Goal: Task Accomplishment & Management: Manage account settings

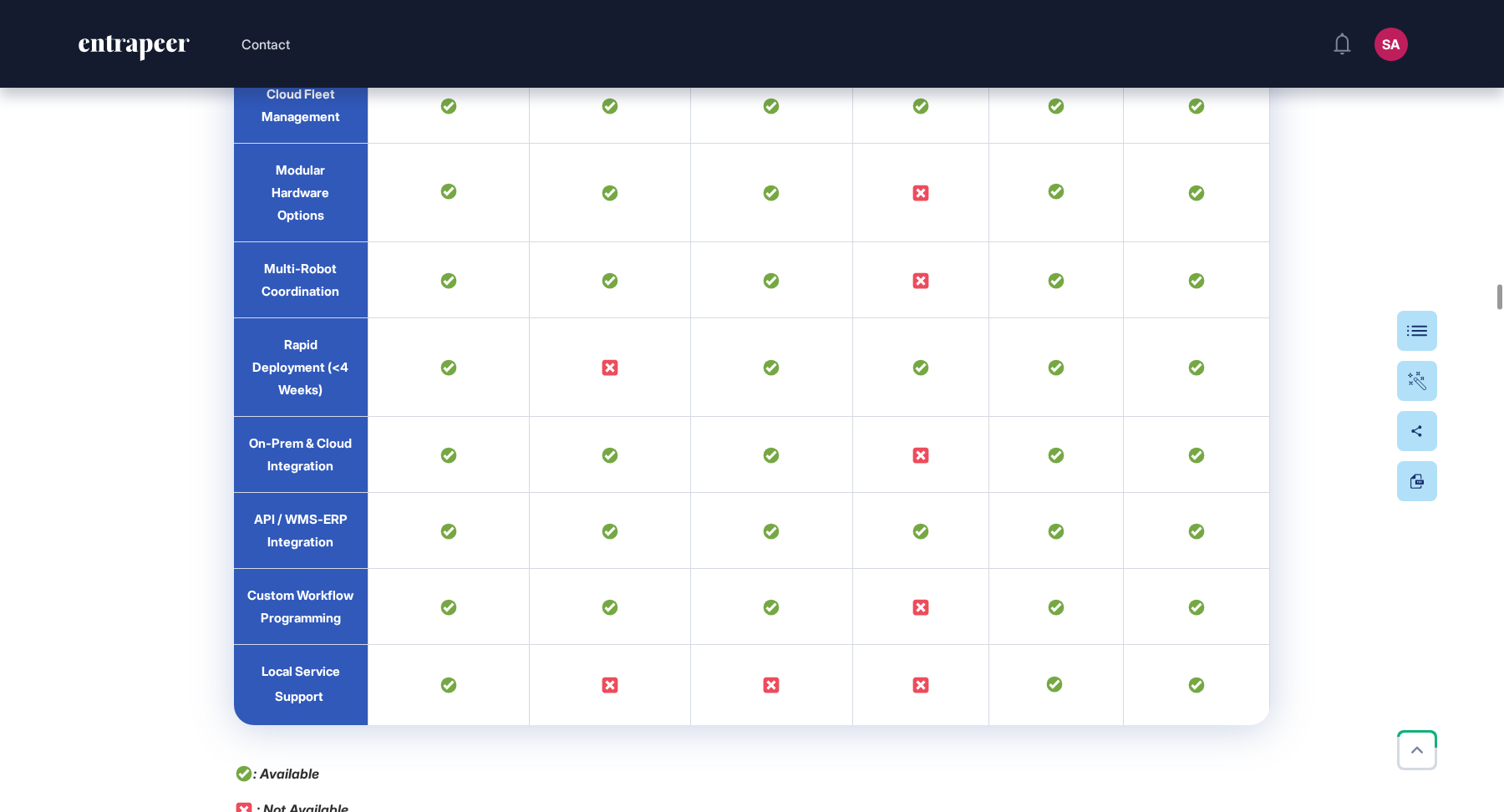
scroll to position [20407, 0]
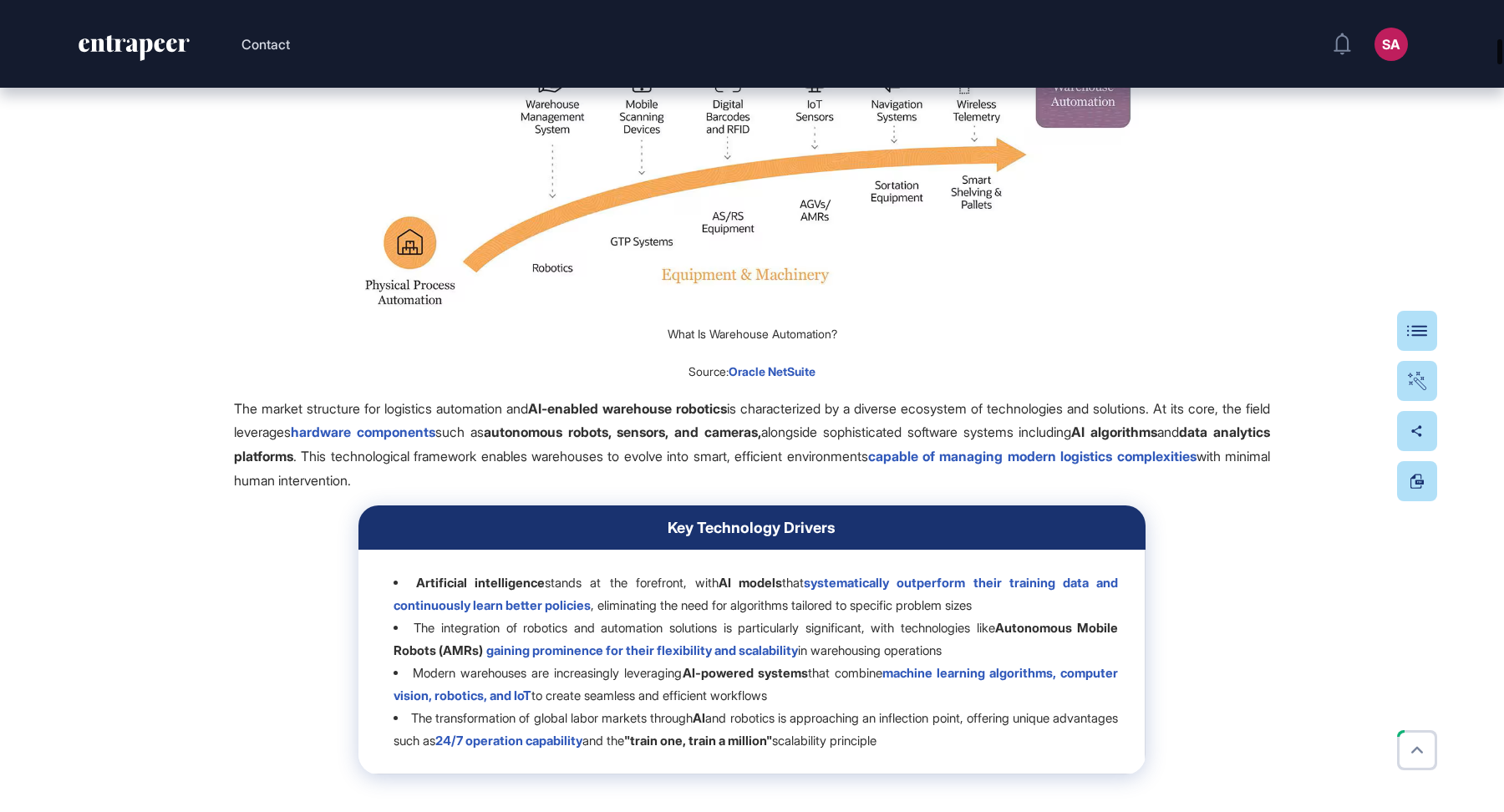
drag, startPoint x: 1501, startPoint y: 294, endPoint x: 1503, endPoint y: 52, distance: 242.0
click at [1502, 55] on div at bounding box center [1501, 51] width 5 height 25
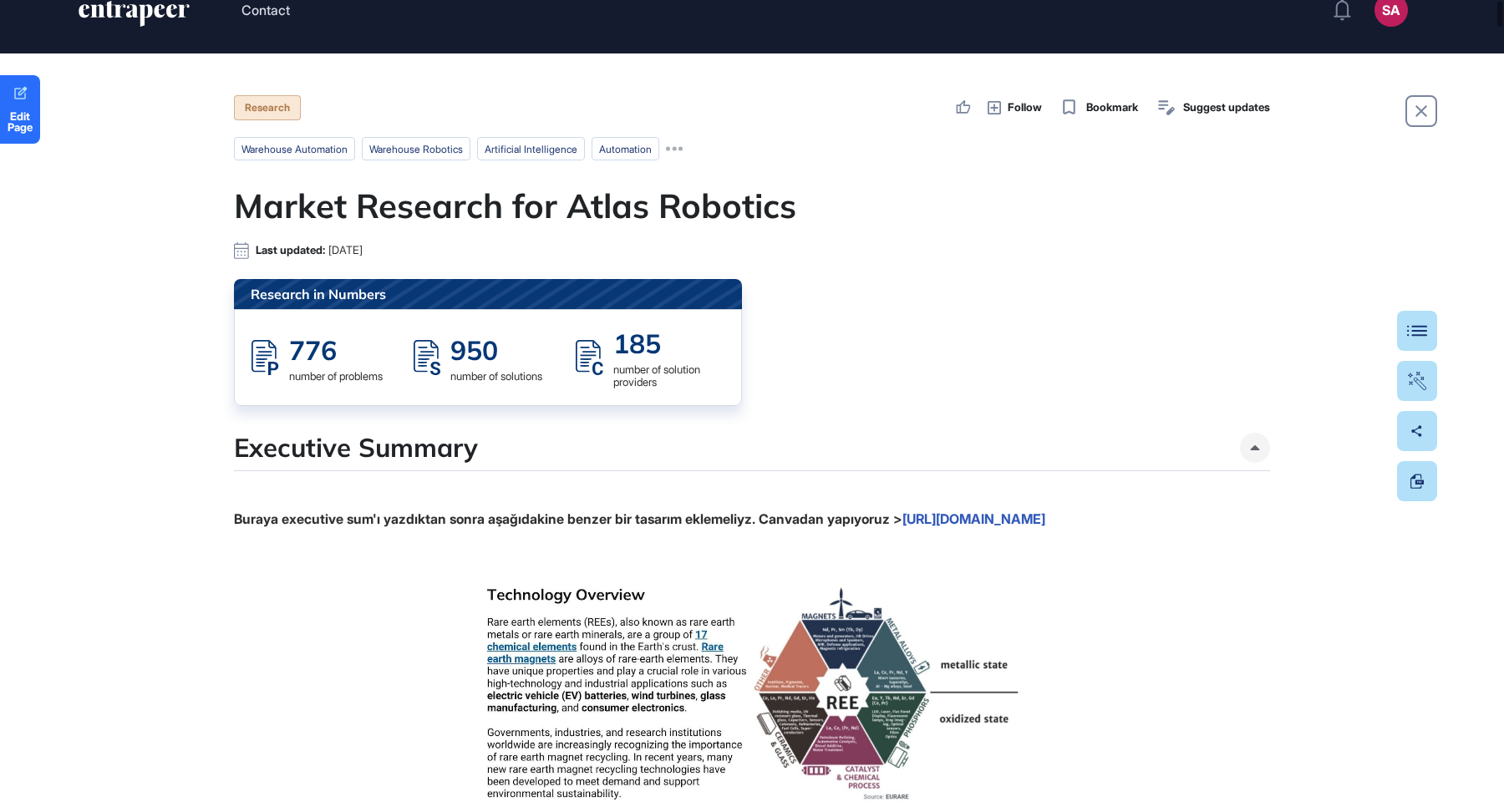
scroll to position [0, 0]
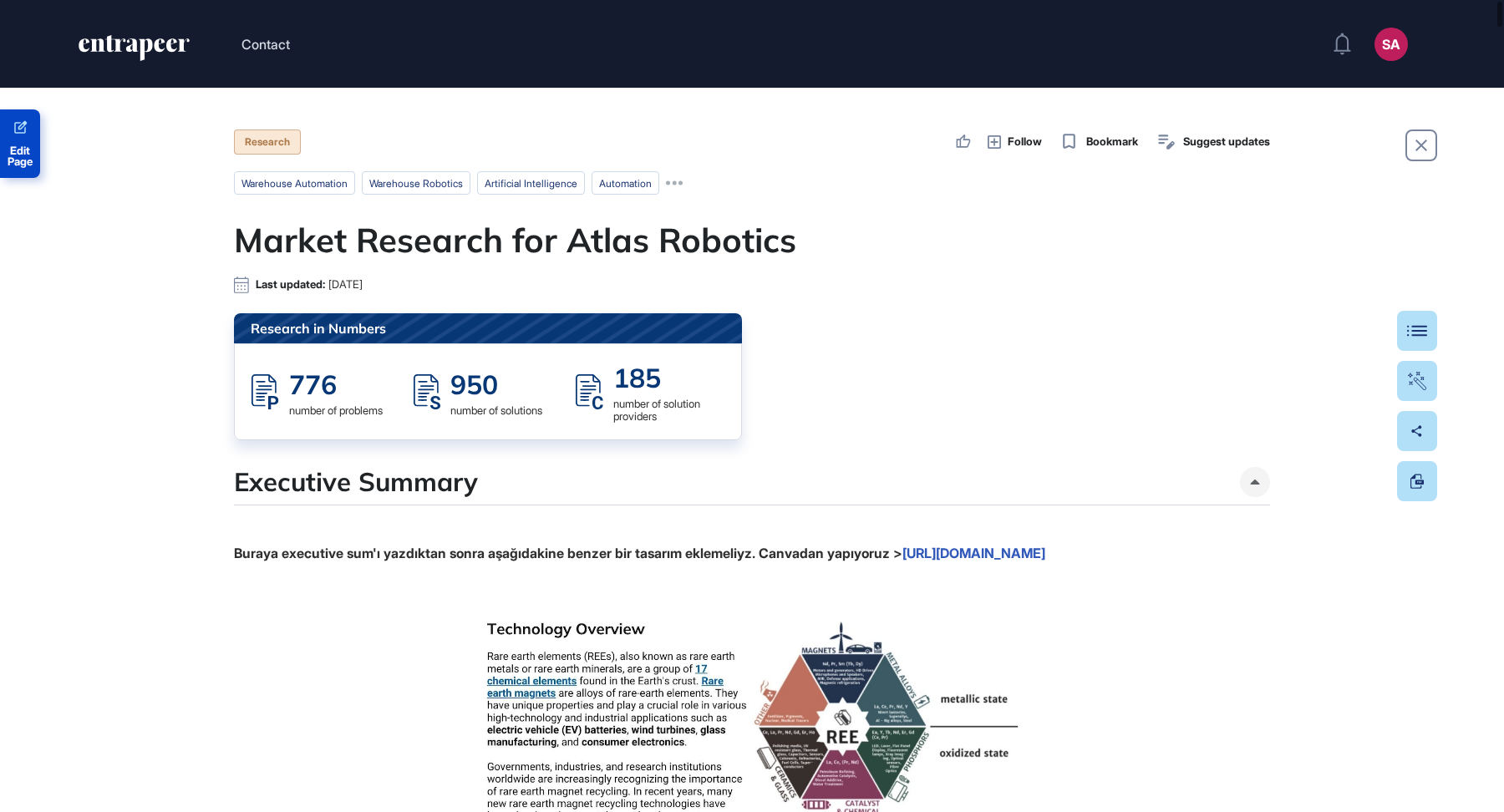
click at [10, 147] on span "Edit Page" at bounding box center [20, 156] width 40 height 22
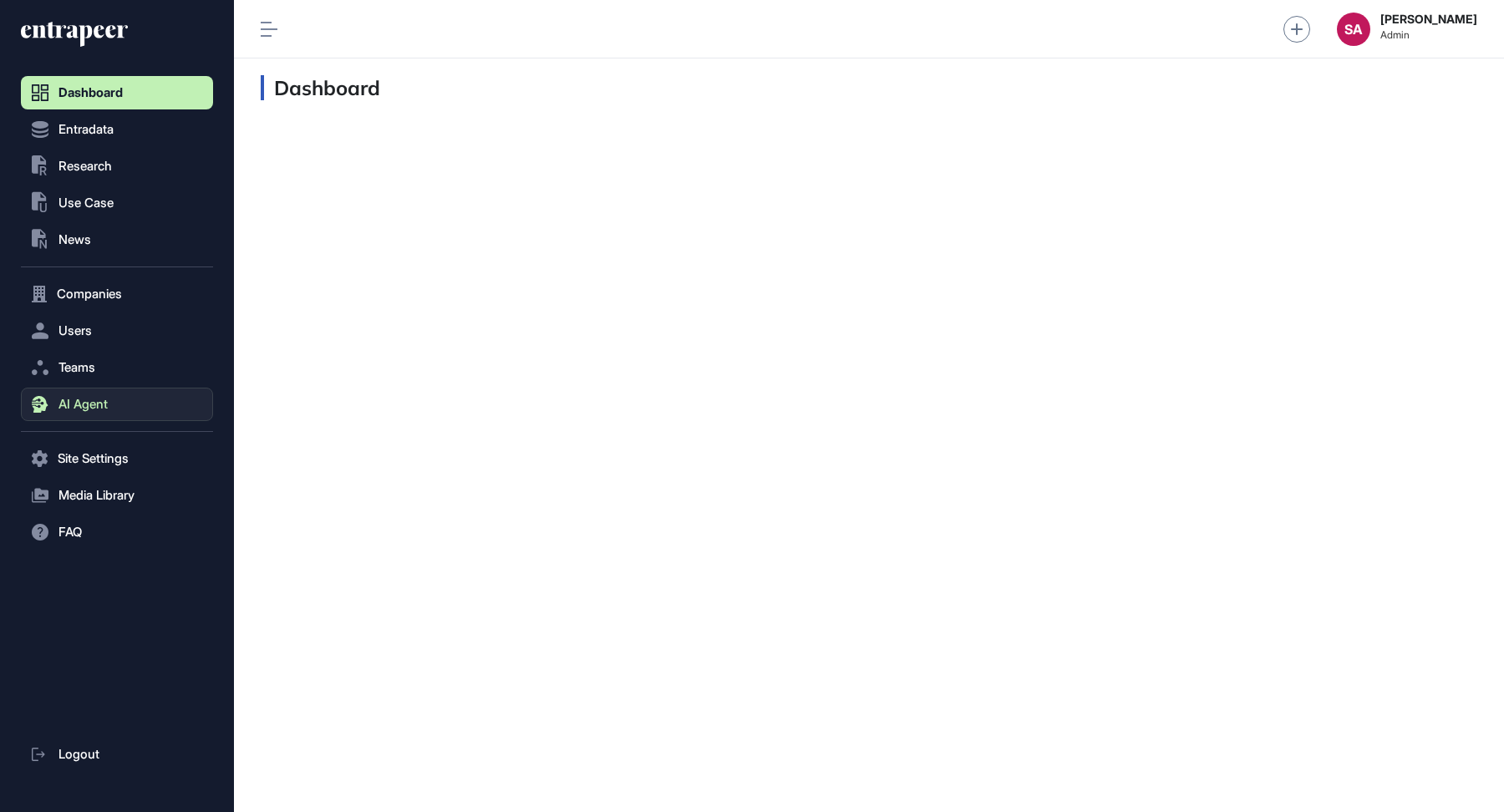
click at [106, 399] on span "AI Agent" at bounding box center [83, 403] width 49 height 13
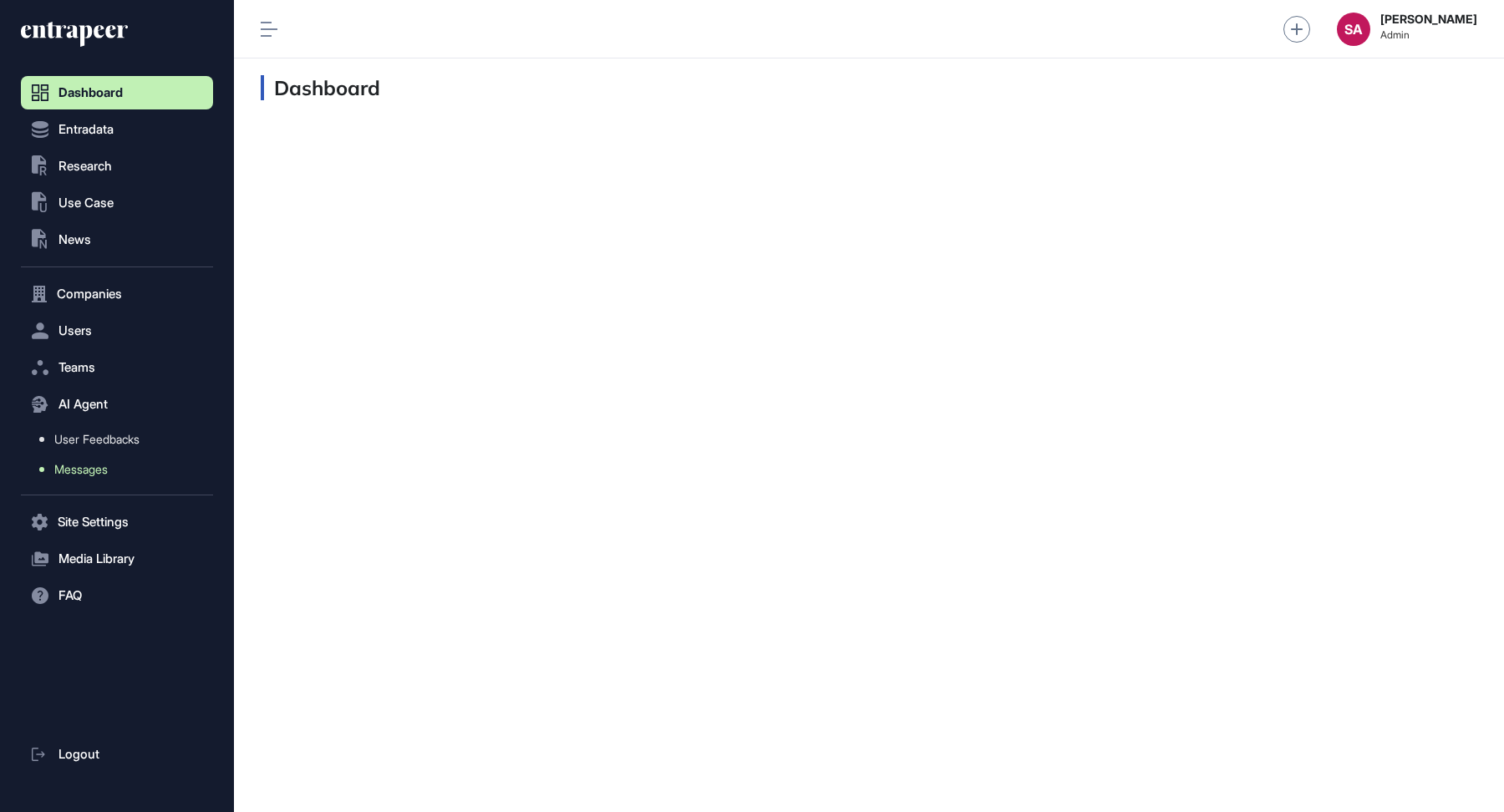
click at [81, 468] on span "Messages" at bounding box center [81, 469] width 54 height 13
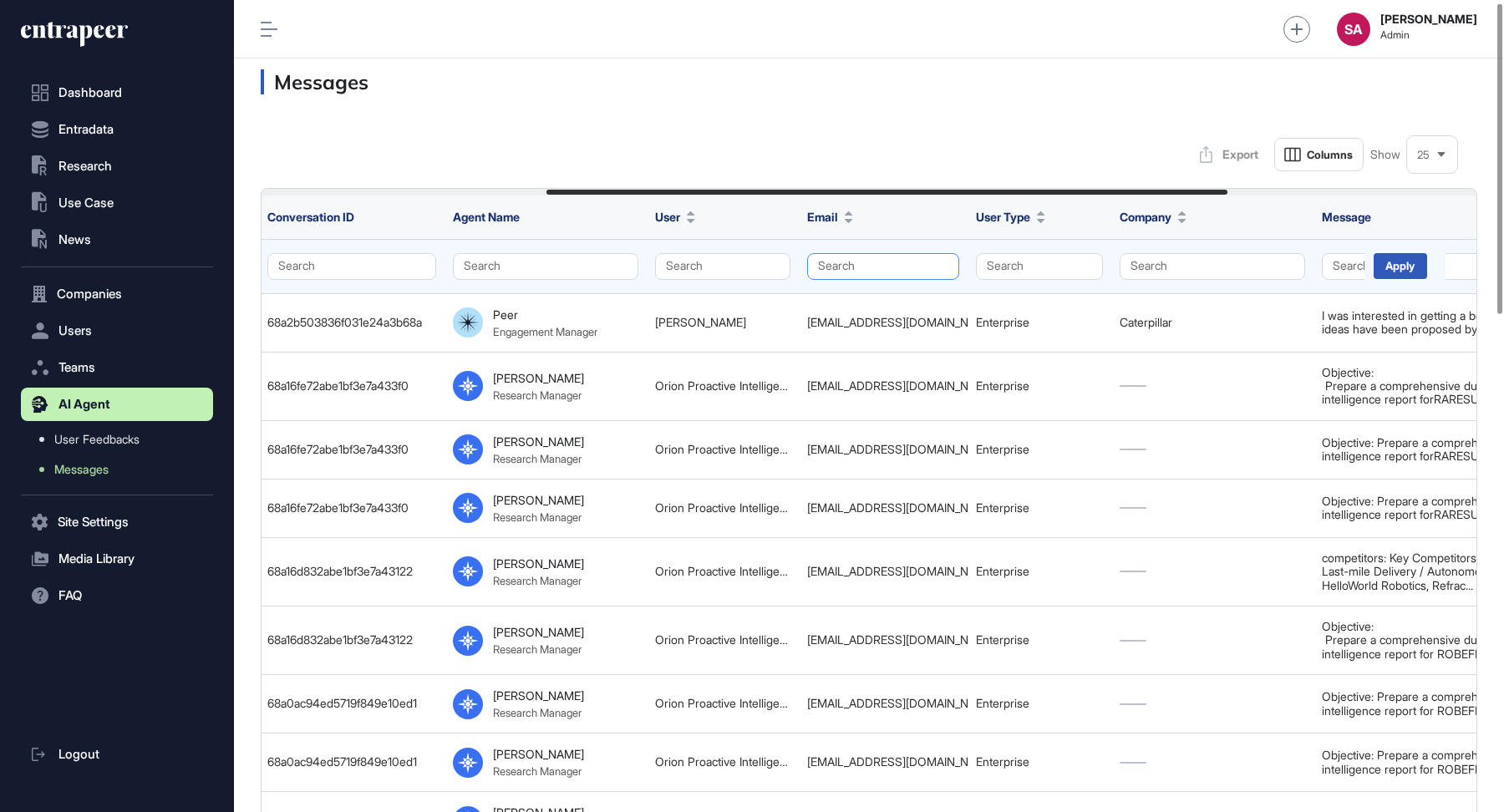
scroll to position [0, 547]
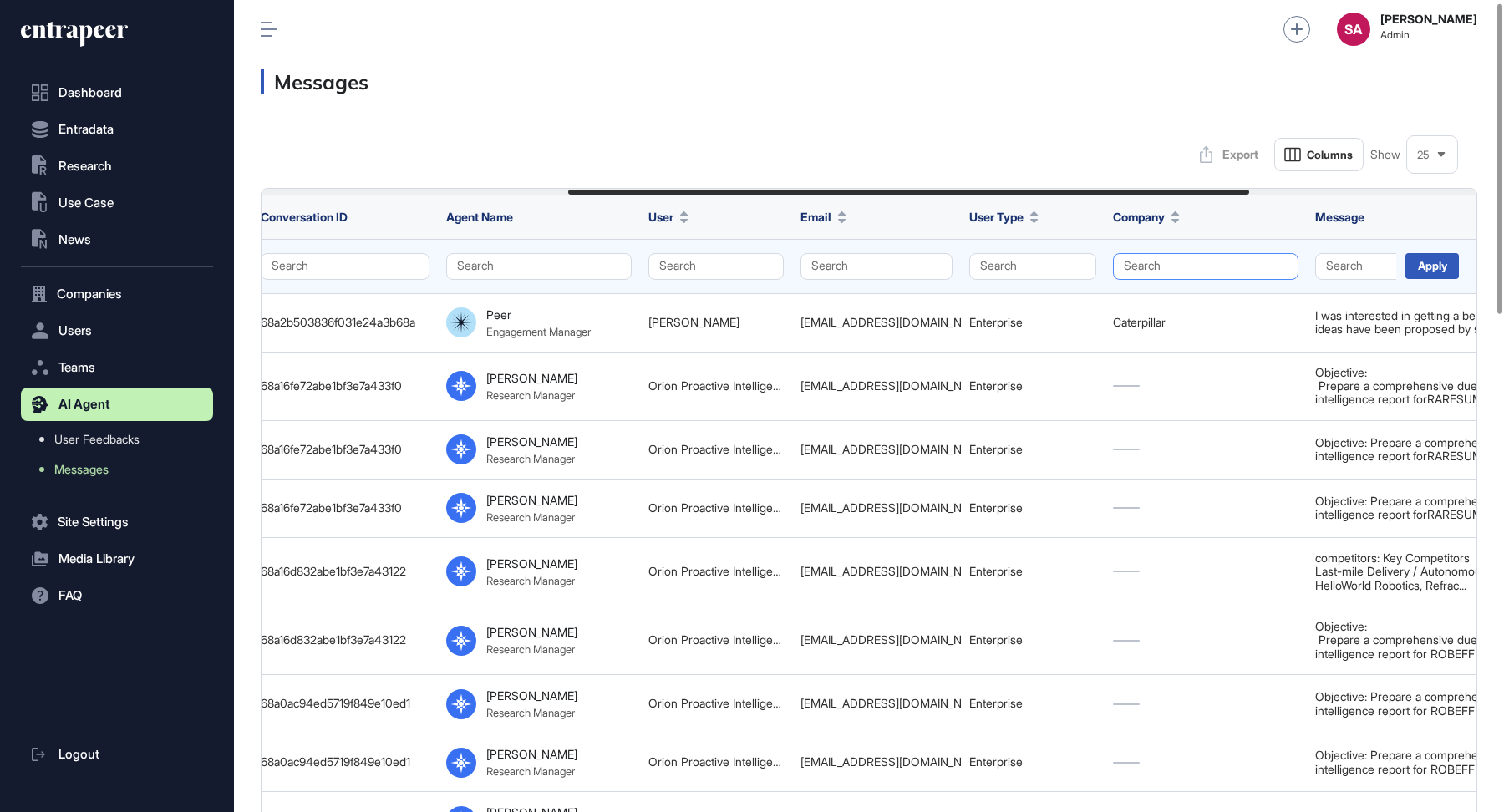
click at [1146, 273] on button "Search" at bounding box center [1206, 266] width 185 height 27
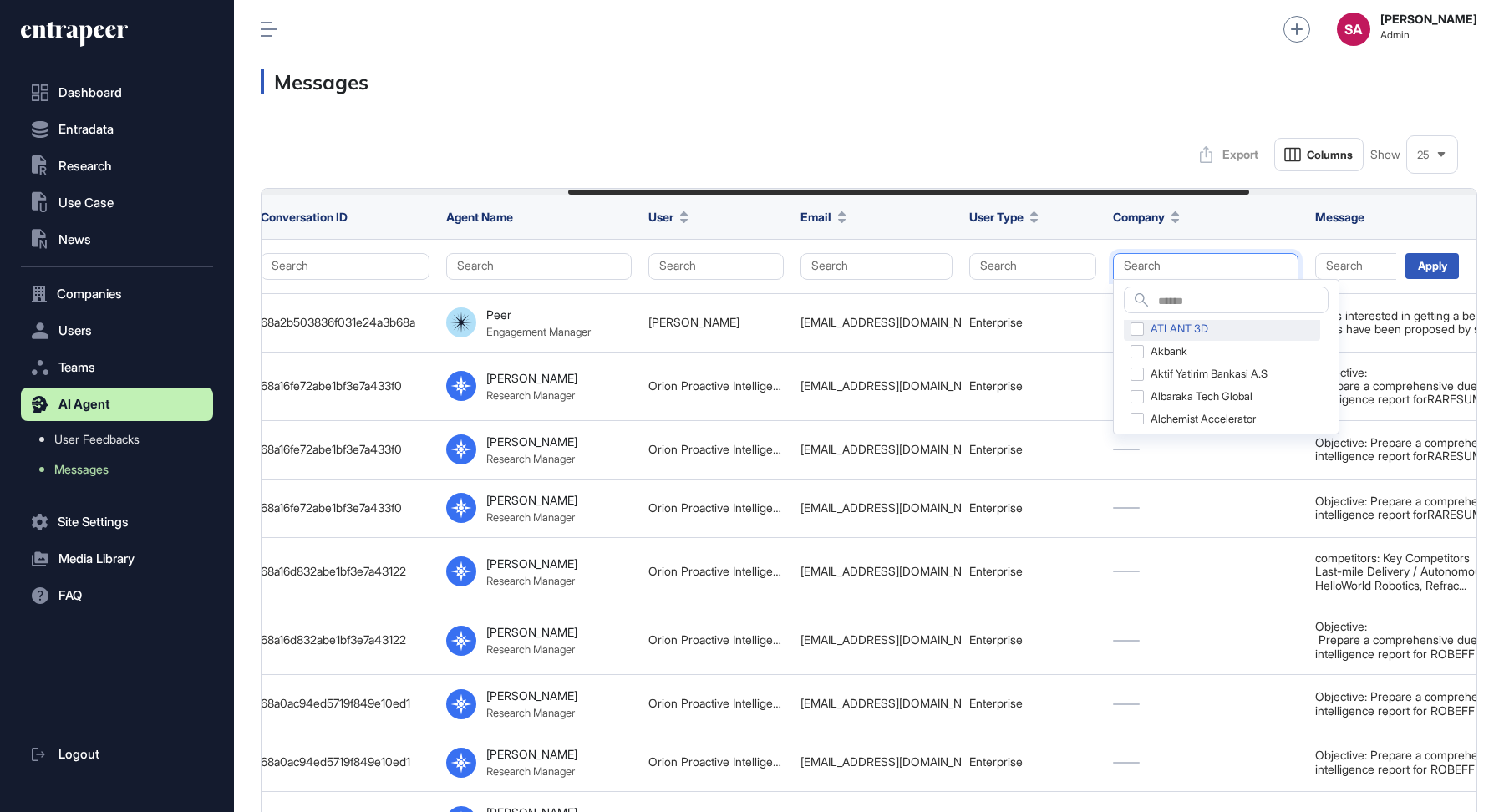
scroll to position [0, 0]
click at [1167, 303] on input "text" at bounding box center [1243, 302] width 170 height 23
type input "******"
click at [1138, 337] on div "Migros Kurumsal" at bounding box center [1204, 332] width 161 height 23
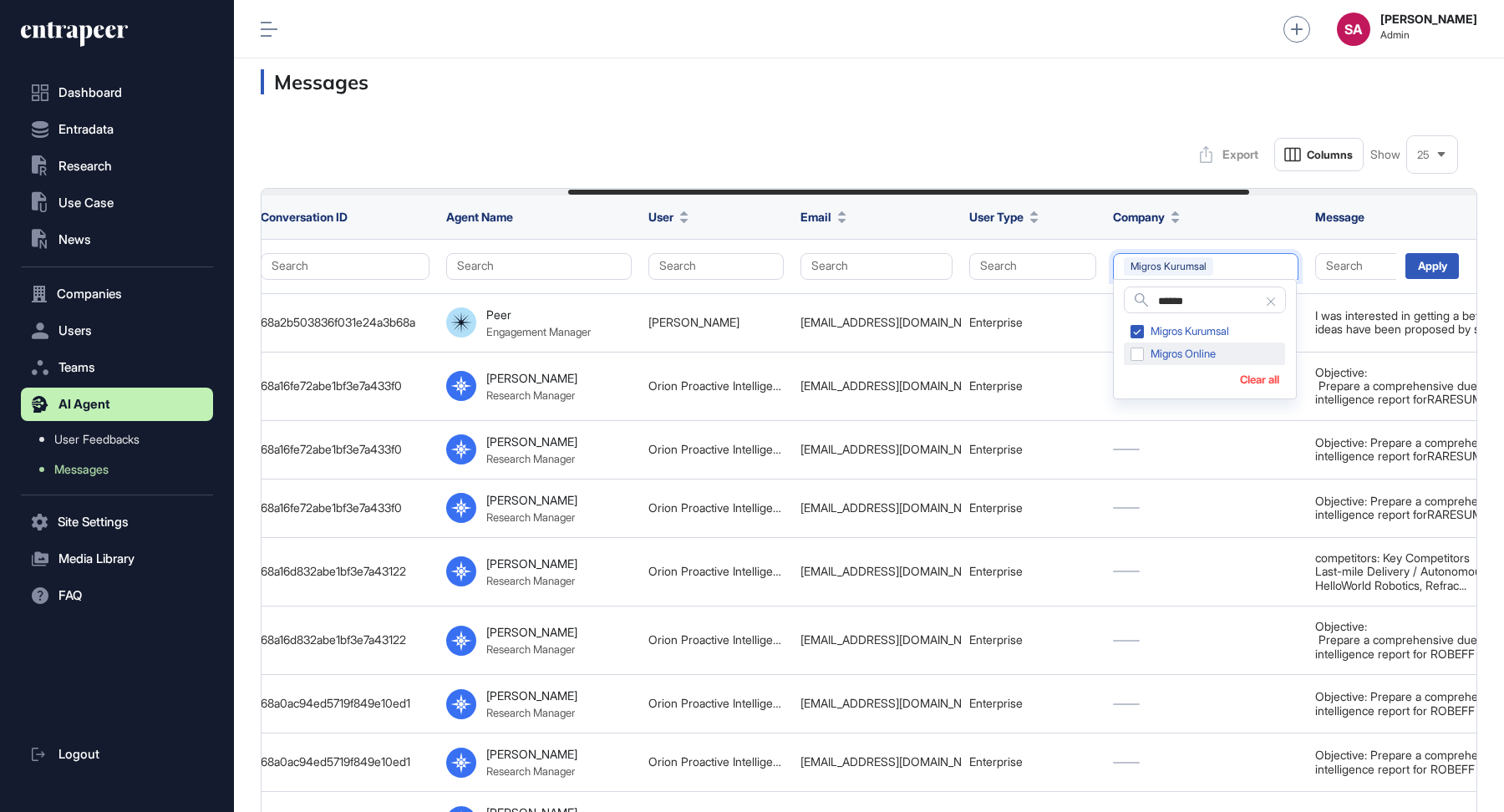
click at [1138, 350] on div "Migros Online" at bounding box center [1204, 354] width 161 height 23
click at [1429, 267] on div "Apply" at bounding box center [1432, 266] width 54 height 26
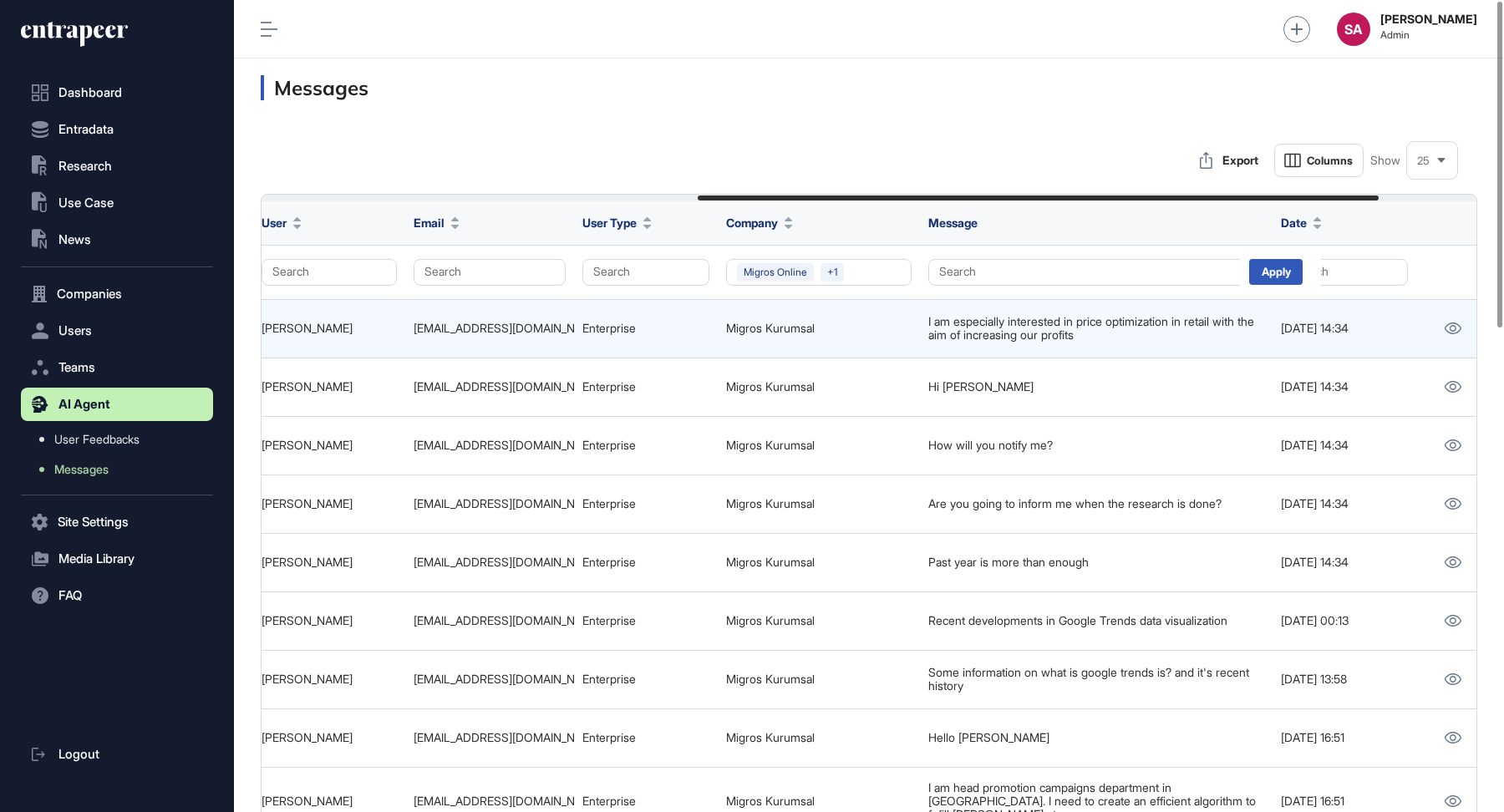
scroll to position [0, 953]
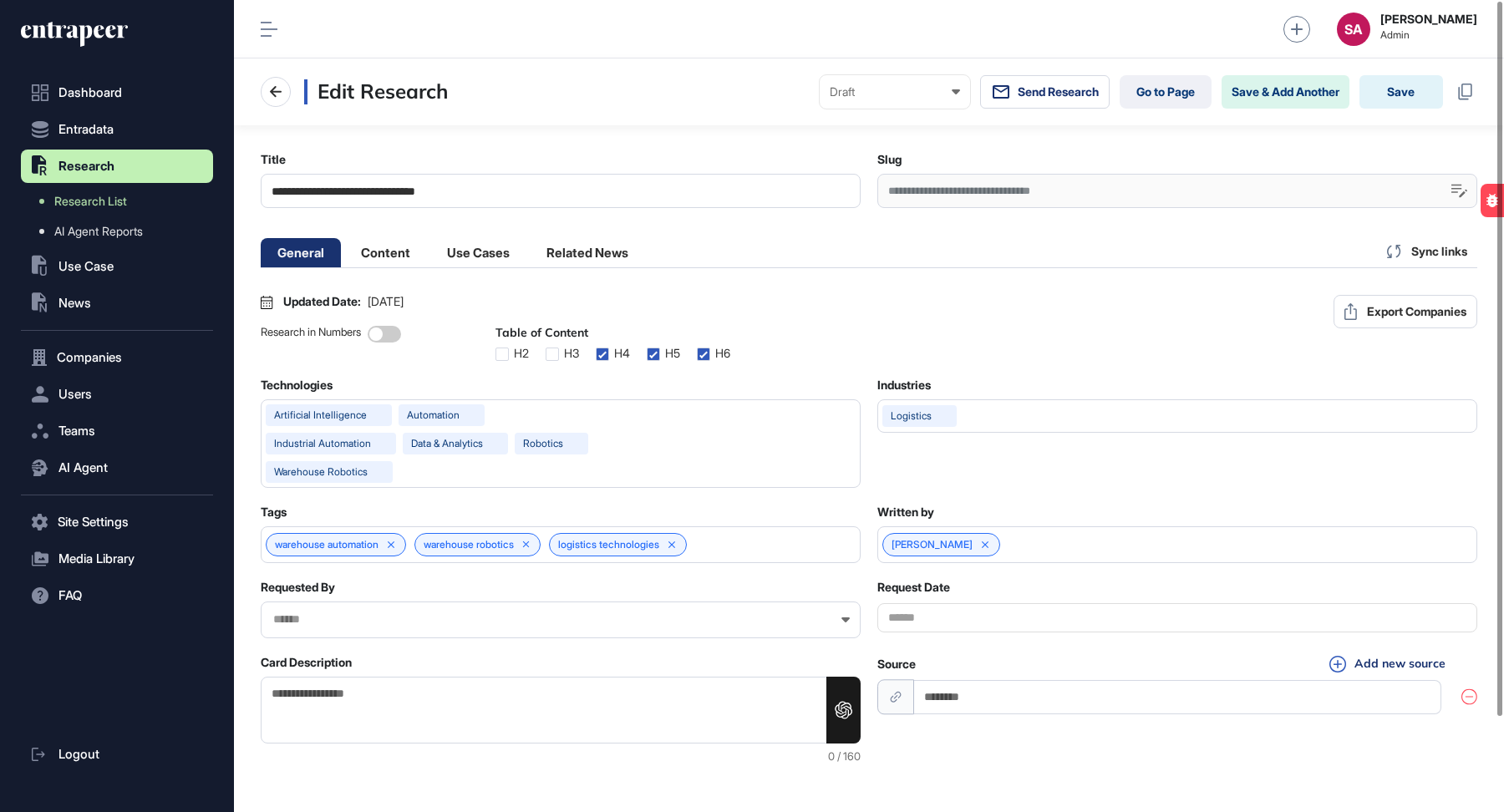
scroll to position [1, 7]
click at [974, 186] on div "**********" at bounding box center [1177, 191] width 600 height 35
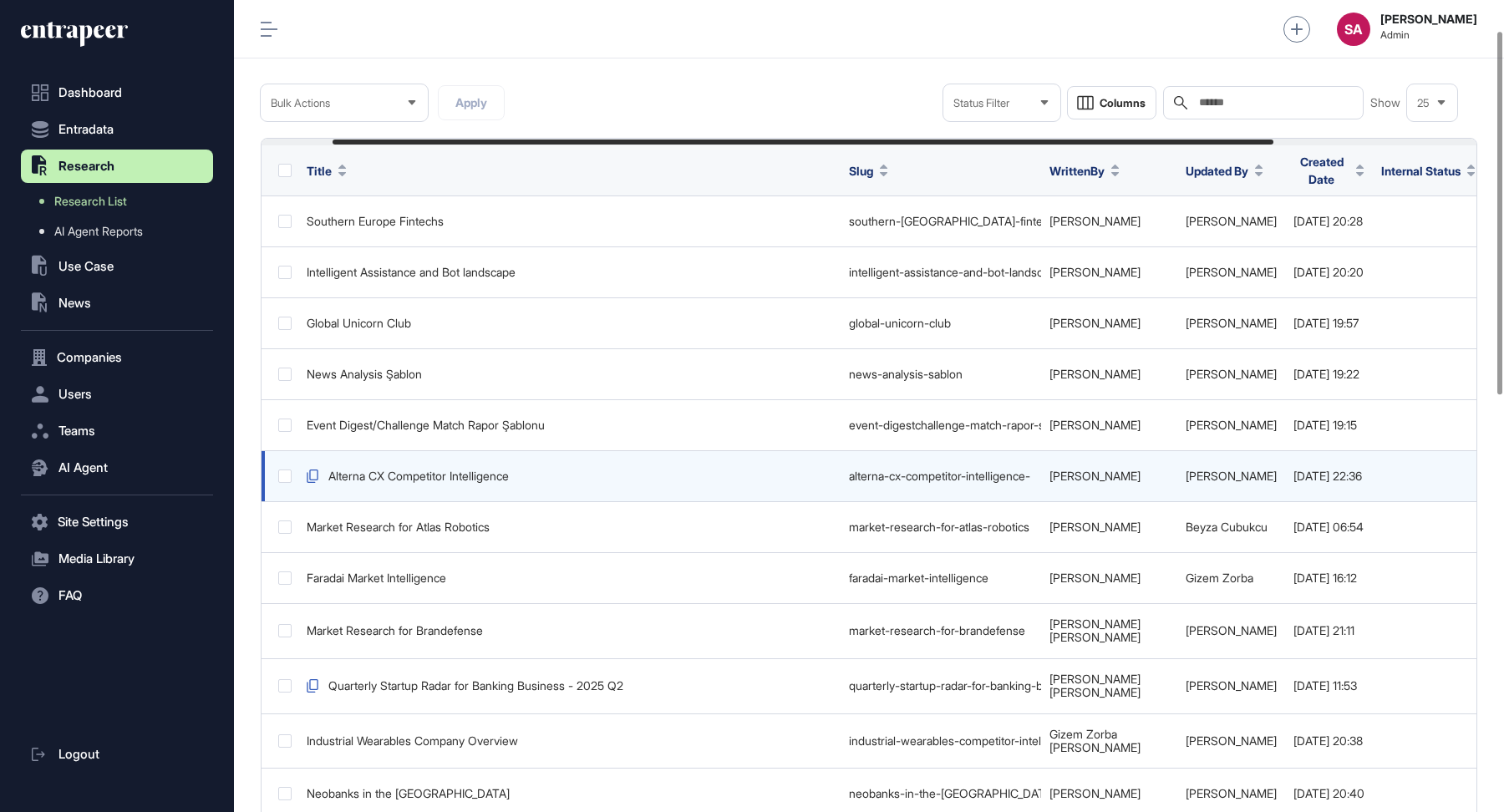
scroll to position [0, 355]
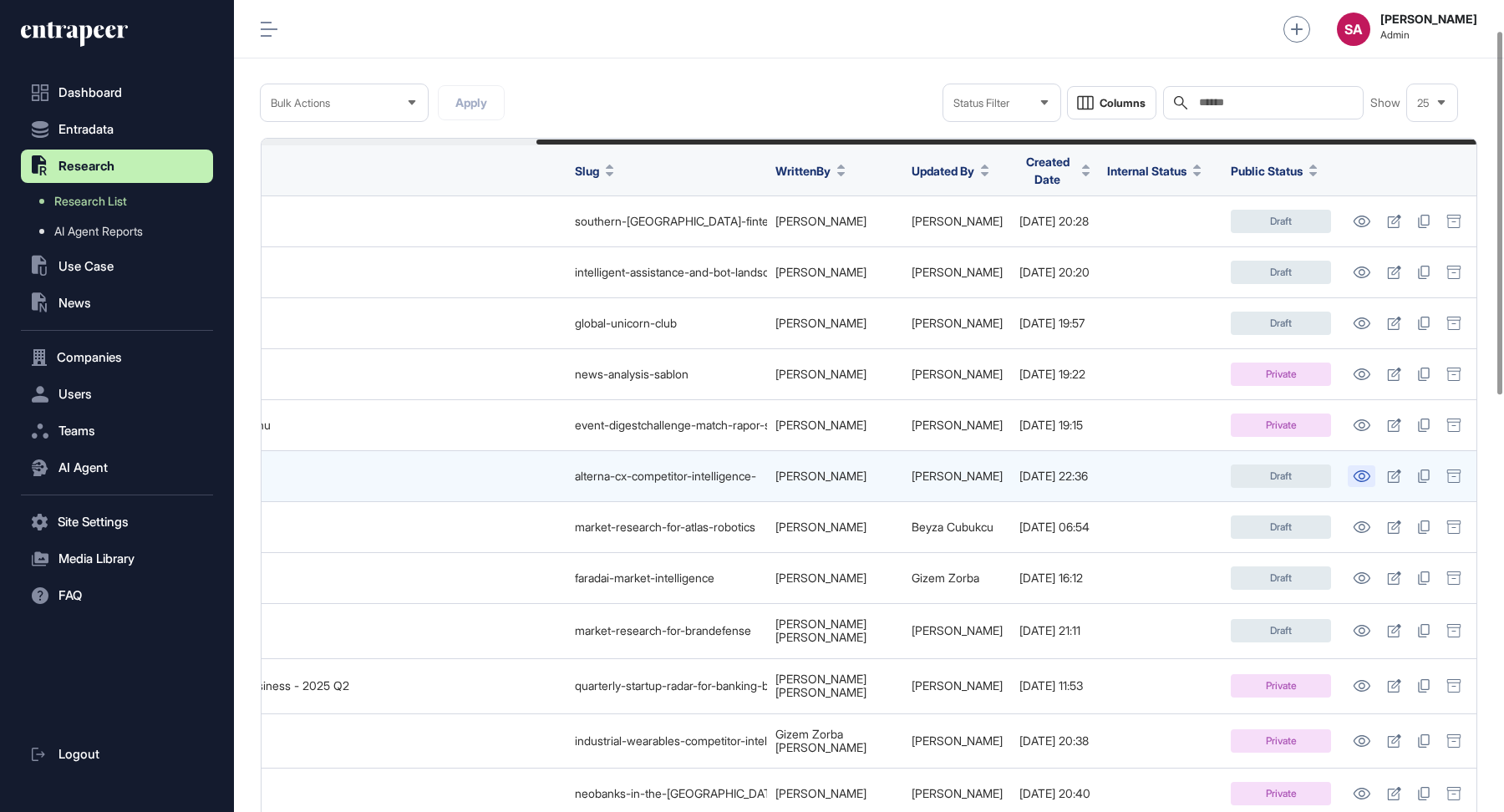
click at [1365, 470] on icon at bounding box center [1362, 476] width 17 height 12
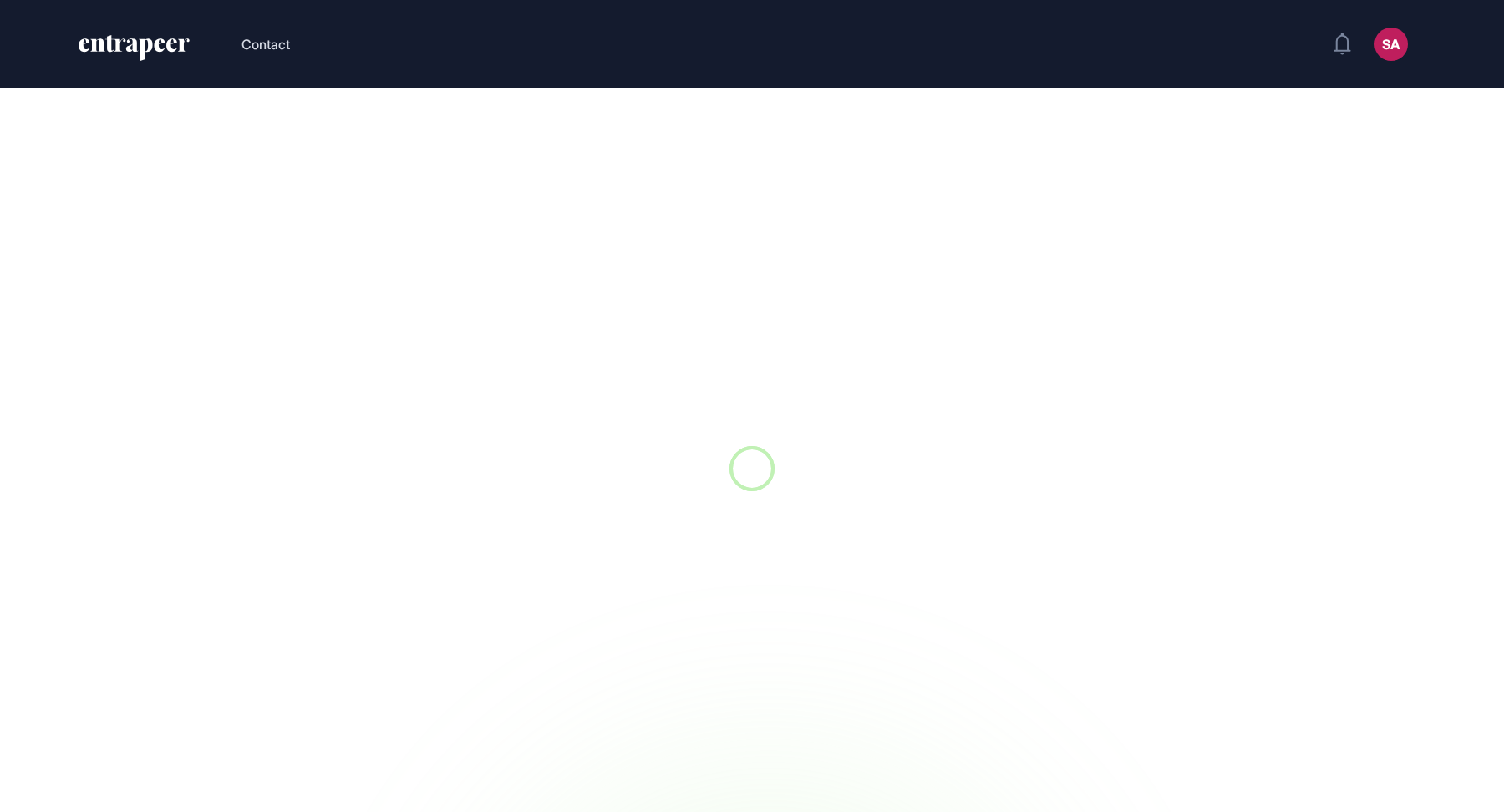
scroll to position [1, 1]
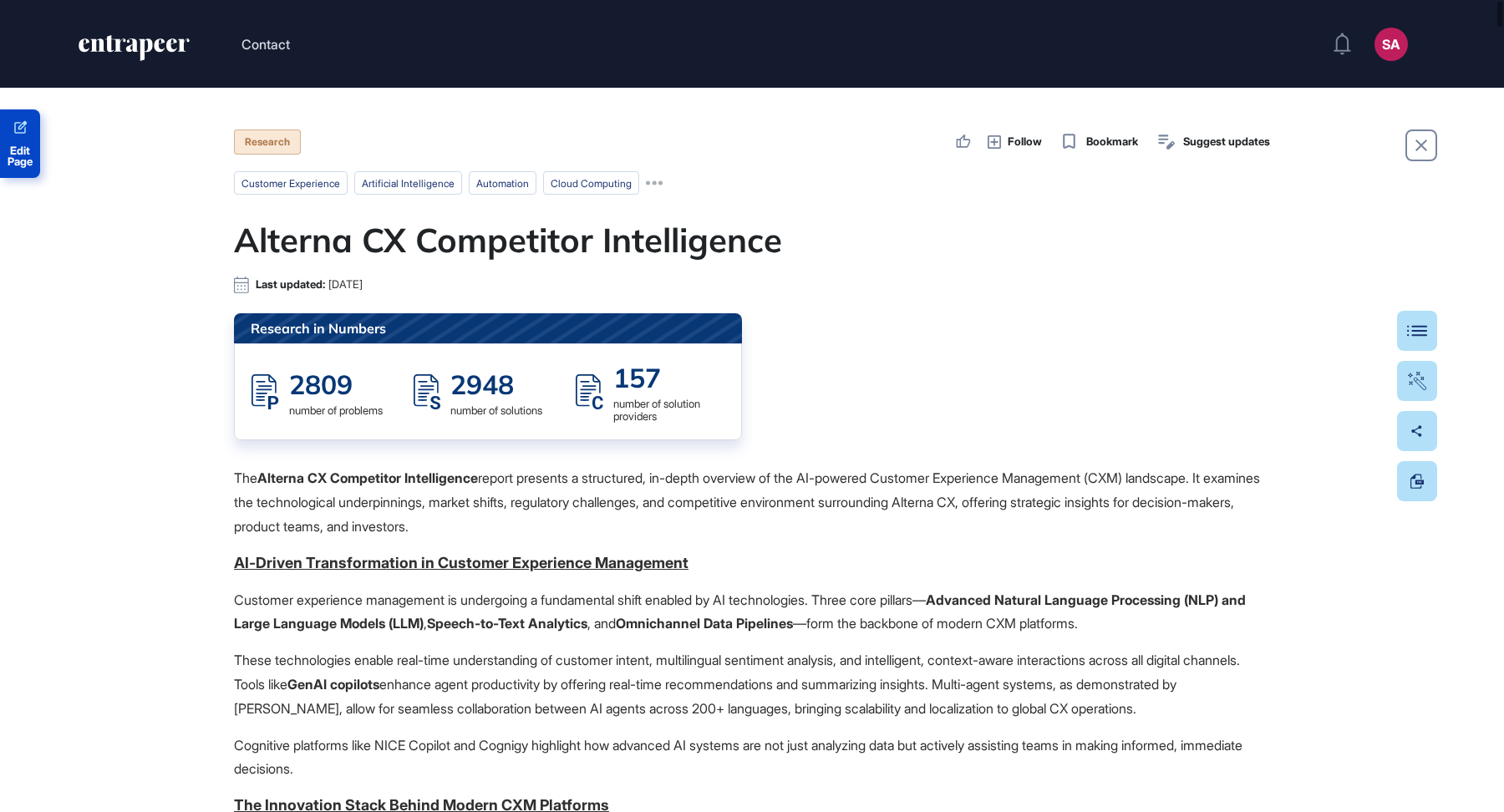
click at [19, 132] on icon at bounding box center [20, 126] width 13 height 13
